Goal: Information Seeking & Learning: Learn about a topic

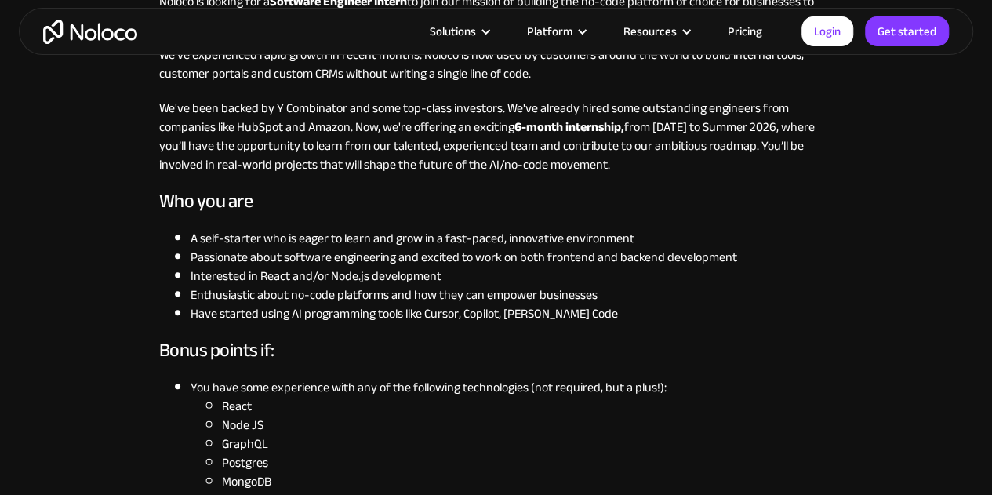
scroll to position [470, 0]
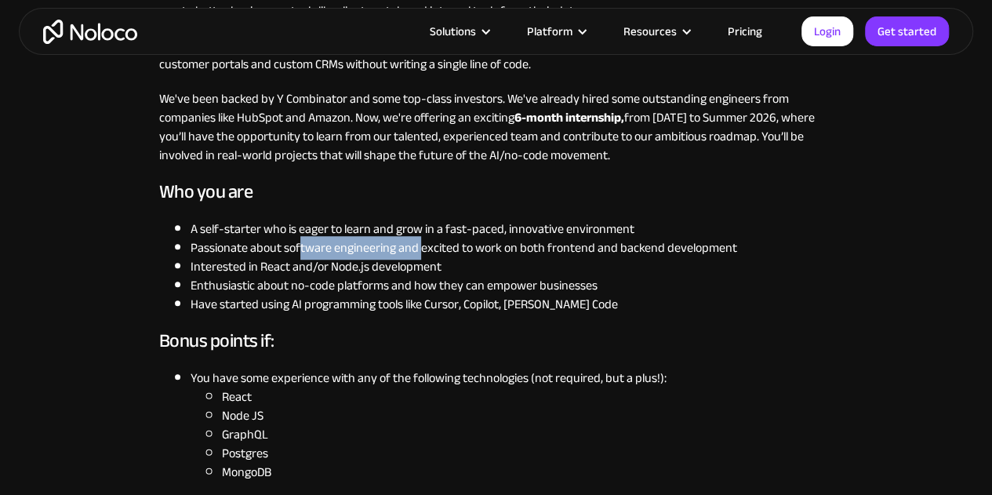
drag, startPoint x: 319, startPoint y: 247, endPoint x: 419, endPoint y: 253, distance: 99.8
click at [419, 253] on li "Passionate about software engineering and excited to work on both frontend and …" at bounding box center [511, 247] width 643 height 19
click at [459, 262] on li "Interested in React and/or Node.js development" at bounding box center [511, 266] width 643 height 19
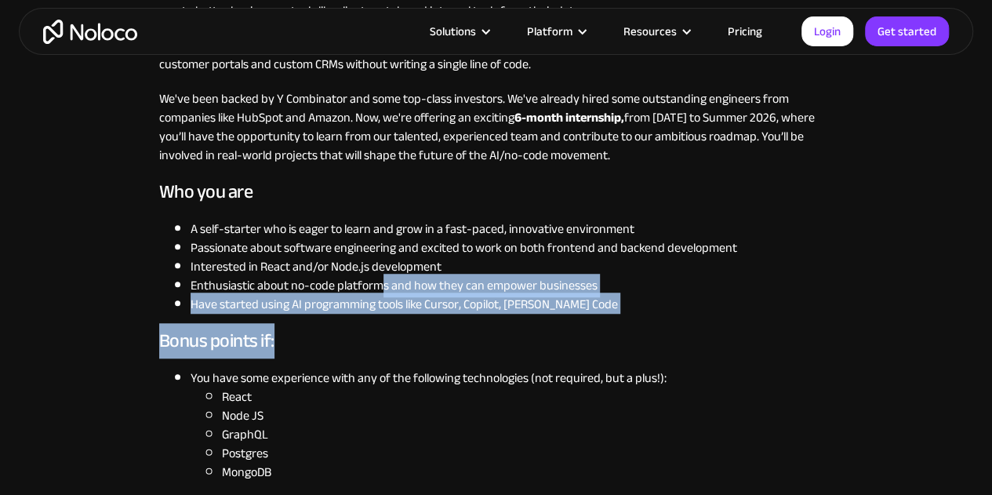
drag, startPoint x: 387, startPoint y: 283, endPoint x: 530, endPoint y: 316, distance: 146.4
click at [550, 309] on li "Have started using AI programming tools like Cursor, Copilot, Claude Code" at bounding box center [511, 304] width 643 height 19
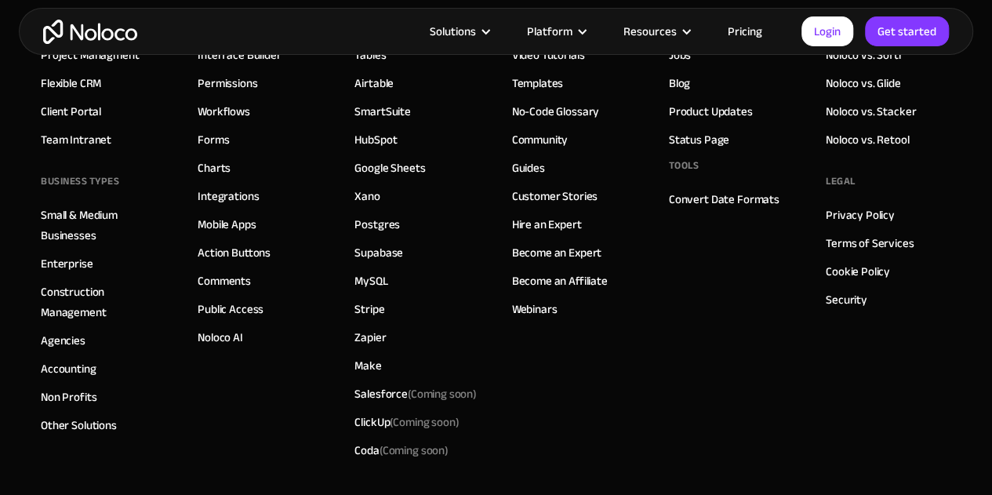
scroll to position [3214, 0]
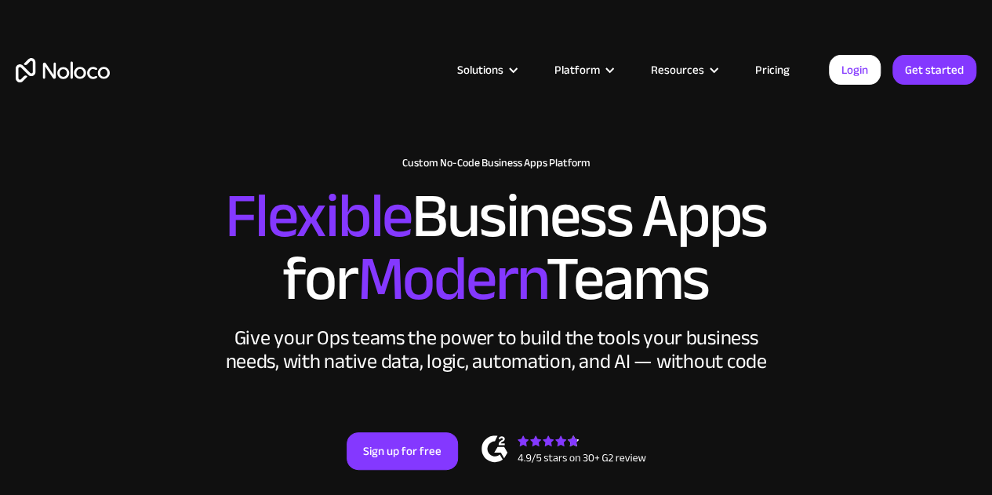
click at [965, 425] on div "New: Connect Noloco to Stripe Custom No-Code Business Apps Platform Flexible Bu…" at bounding box center [496, 328] width 992 height 375
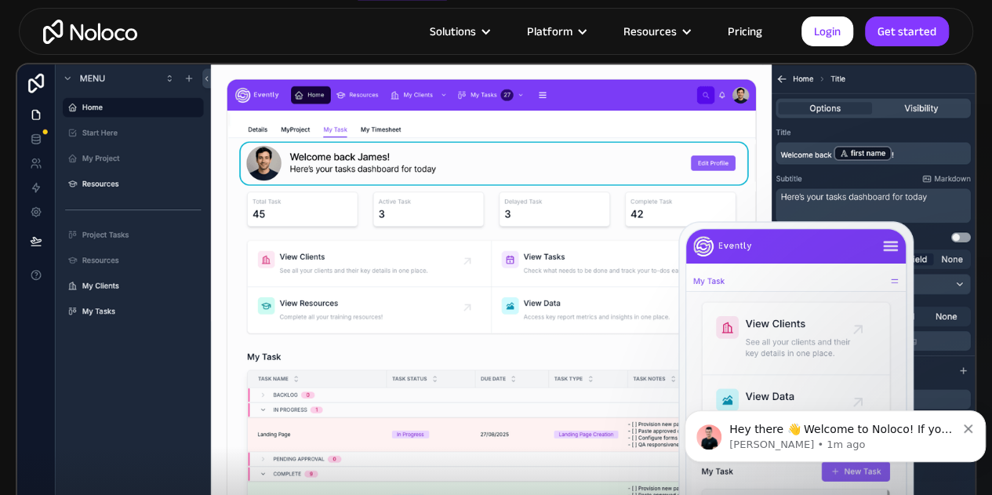
scroll to position [470, 0]
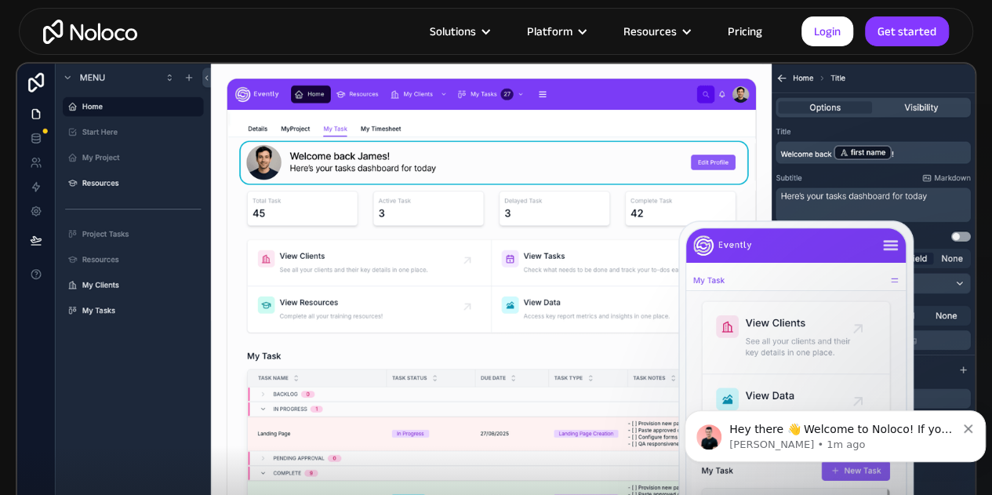
click at [973, 430] on div "Hey there 👋 Welcome to Noloco! If you have any questions, just reply to this me…" at bounding box center [834, 435] width 277 height 31
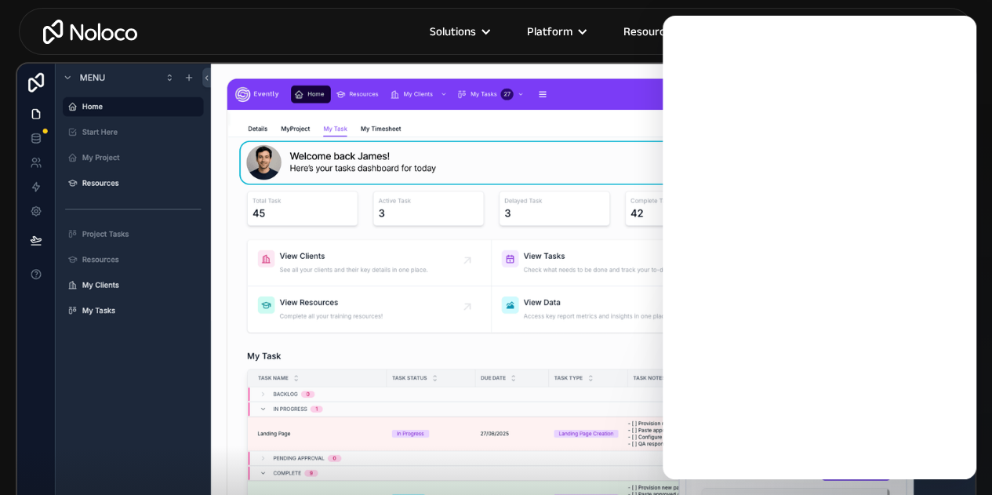
scroll to position [0, 0]
click at [392, 164] on img at bounding box center [496, 347] width 960 height 571
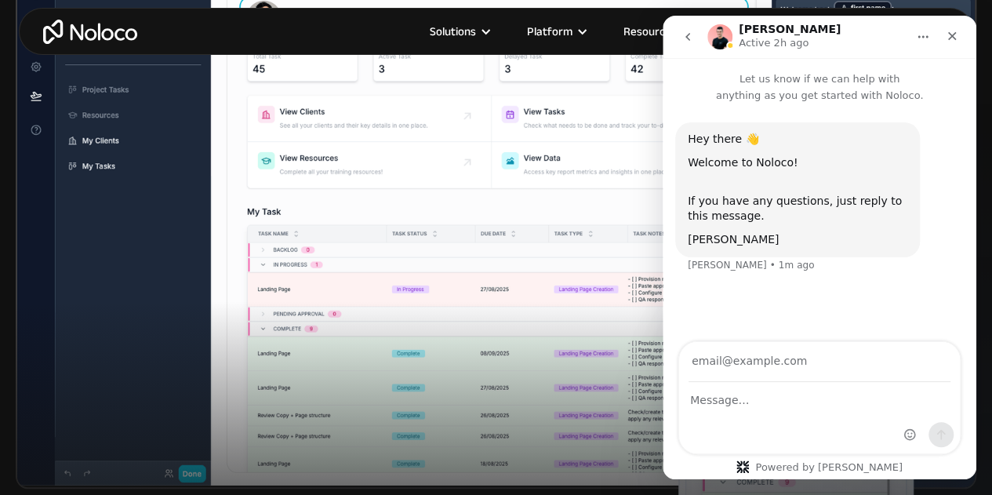
scroll to position [627, 0]
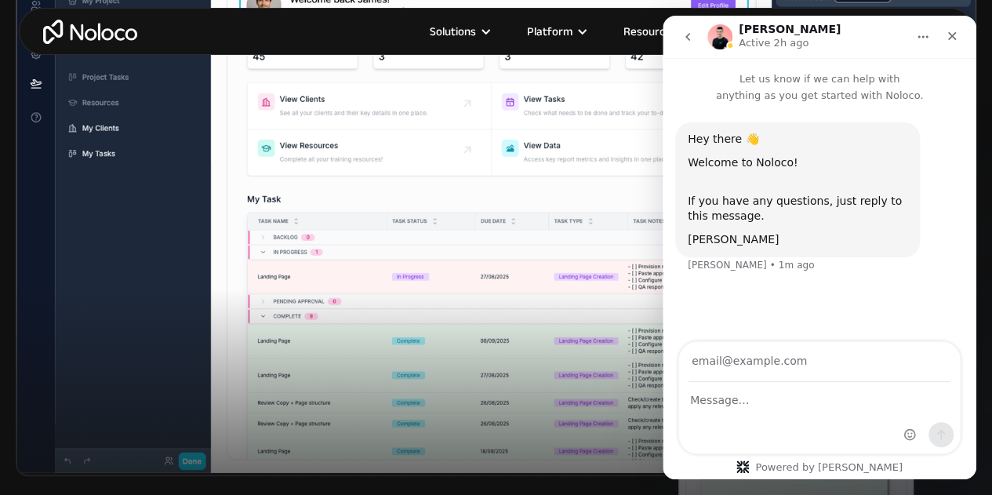
click at [957, 40] on icon "Close" at bounding box center [951, 36] width 13 height 13
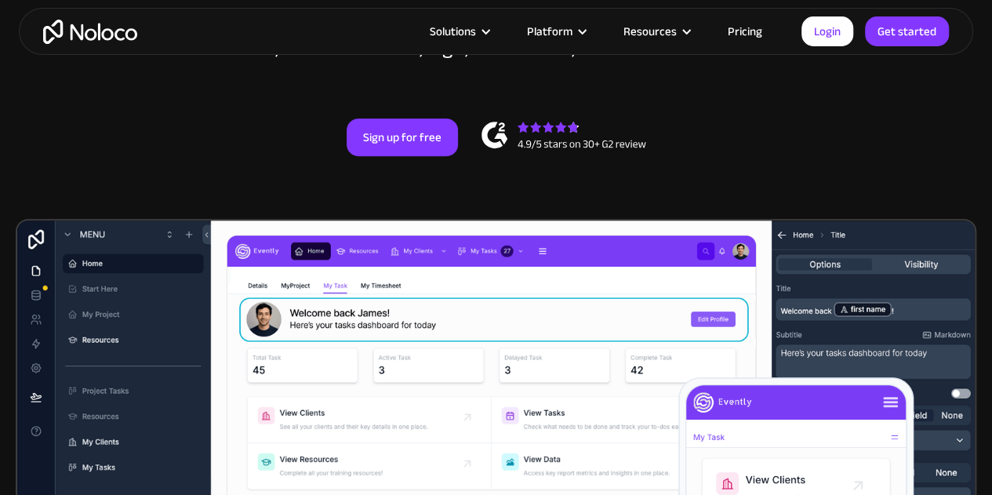
scroll to position [0, 0]
